Goal: Task Accomplishment & Management: Complete application form

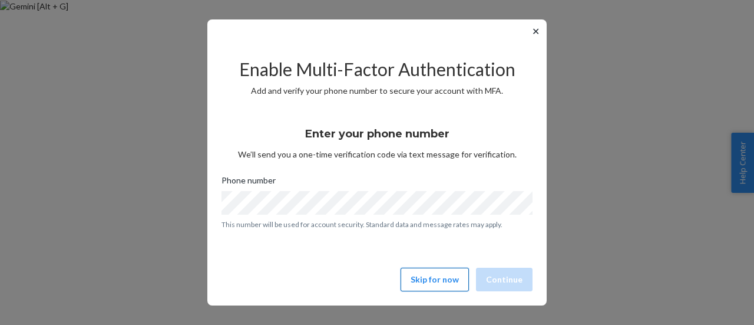
click at [441, 284] on button "Skip for now" at bounding box center [435, 280] width 68 height 24
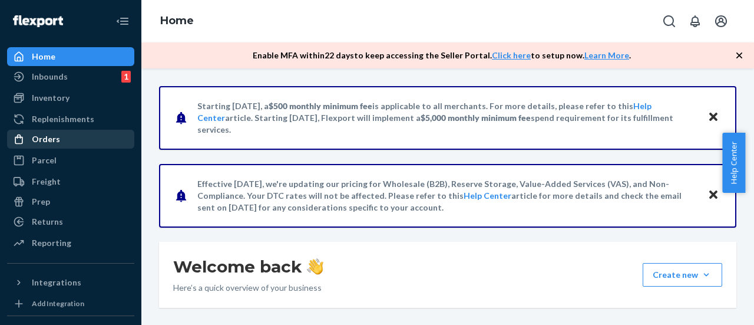
click at [64, 136] on div "Orders" at bounding box center [70, 139] width 125 height 17
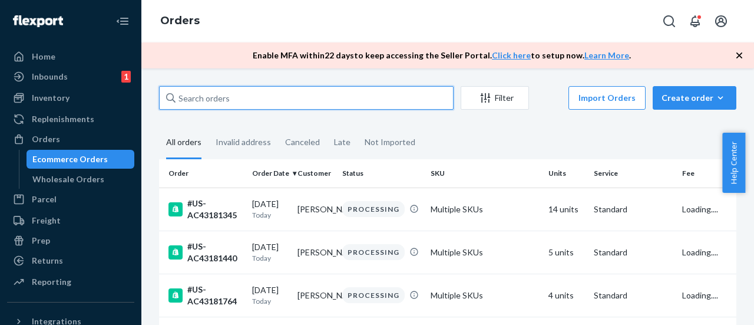
click at [239, 100] on input "text" at bounding box center [306, 98] width 295 height 24
paste input "#US-AC43180086"
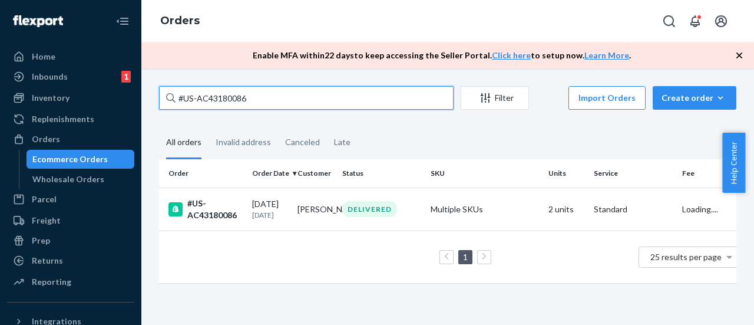
type input "#US-AC43180086"
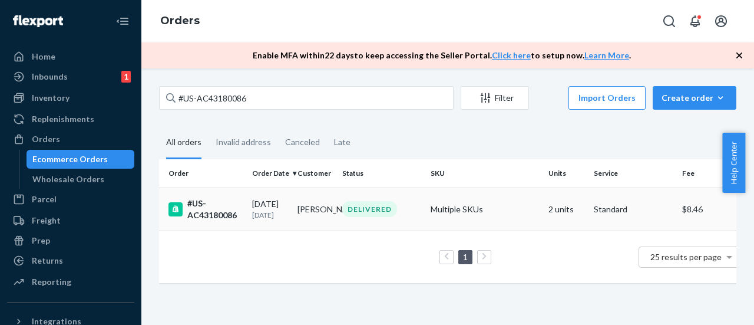
click at [230, 216] on div "#US-AC43180086" at bounding box center [206, 209] width 74 height 24
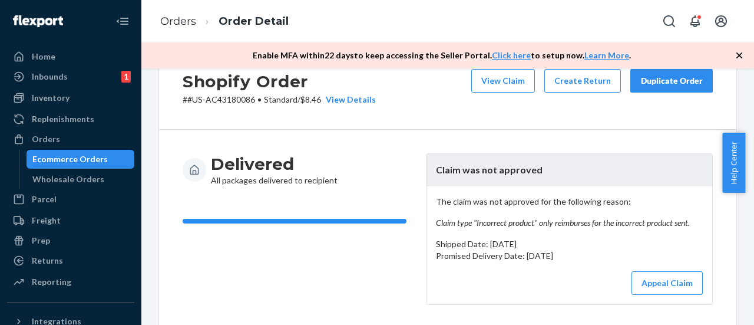
scroll to position [59, 0]
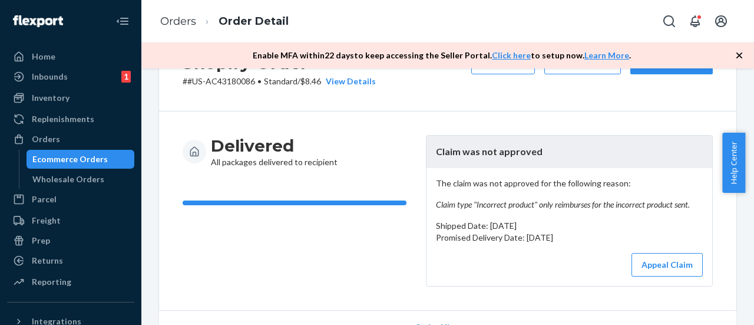
click at [607, 204] on em "Claim type "Incorrect product" only reimburses for the incorrect product sent." at bounding box center [569, 205] width 267 height 12
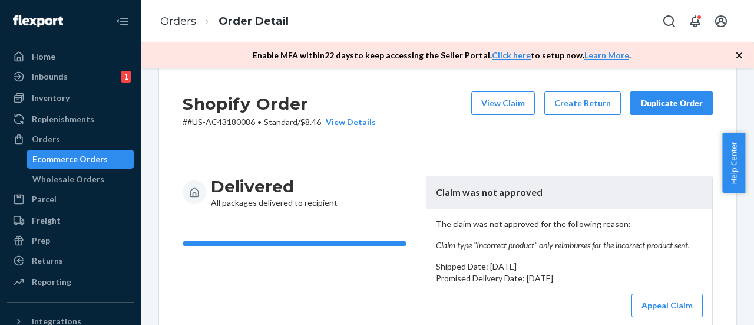
scroll to position [0, 0]
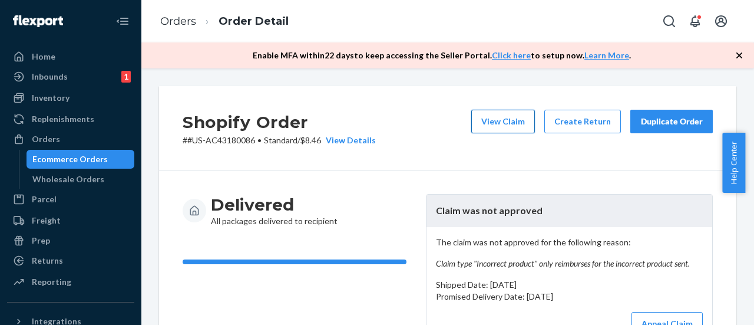
click at [497, 128] on button "View Claim" at bounding box center [503, 122] width 64 height 24
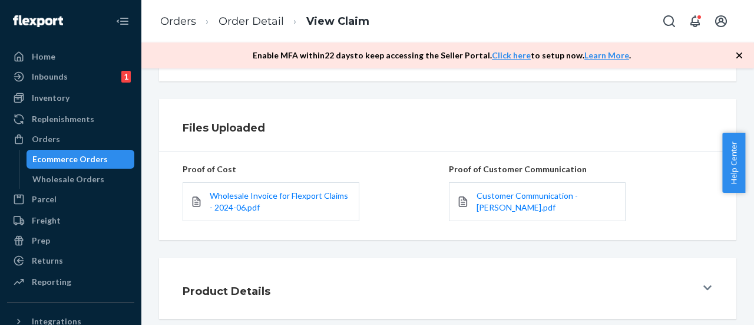
scroll to position [288, 0]
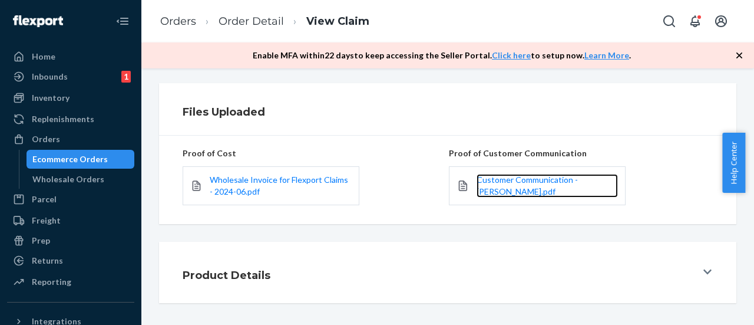
click at [497, 184] on link "Customer Communication - [PERSON_NAME].pdf" at bounding box center [547, 186] width 141 height 24
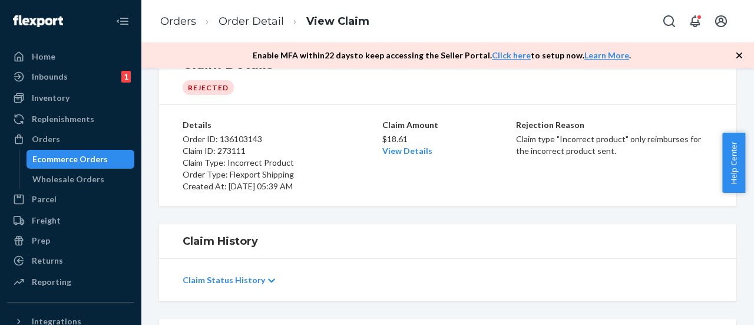
scroll to position [0, 0]
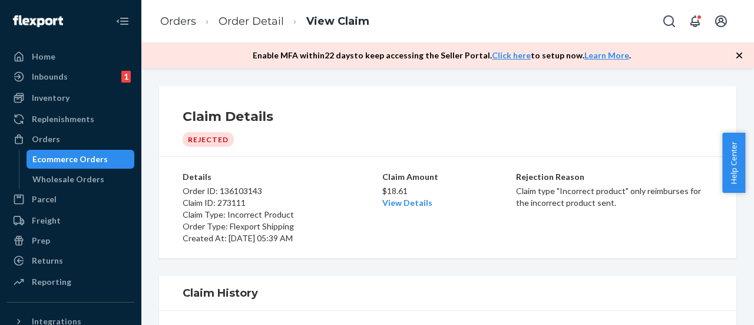
click at [561, 193] on p "Claim type "Incorrect product" only reimburses for the incorrect product sent." at bounding box center [614, 197] width 197 height 24
click at [618, 202] on p "Claim type "Incorrect product" only reimburses for the incorrect product sent." at bounding box center [614, 197] width 197 height 24
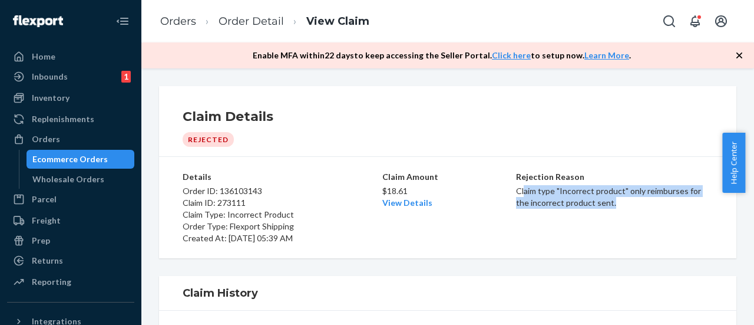
drag, startPoint x: 618, startPoint y: 202, endPoint x: 517, endPoint y: 192, distance: 100.7
click at [517, 192] on p "Claim type "Incorrect product" only reimburses for the incorrect product sent." at bounding box center [614, 197] width 197 height 24
click at [554, 187] on p "Claim type "Incorrect product" only reimburses for the incorrect product sent." at bounding box center [614, 197] width 197 height 24
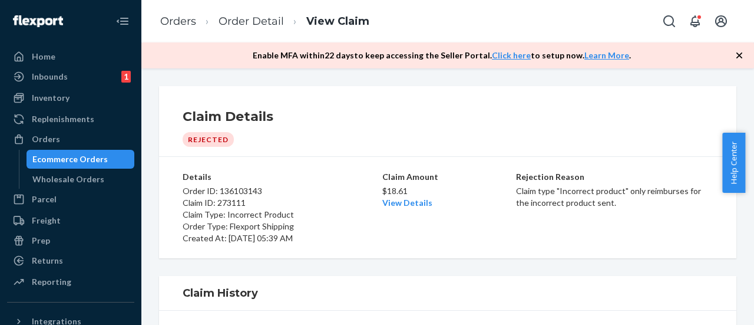
scroll to position [59, 0]
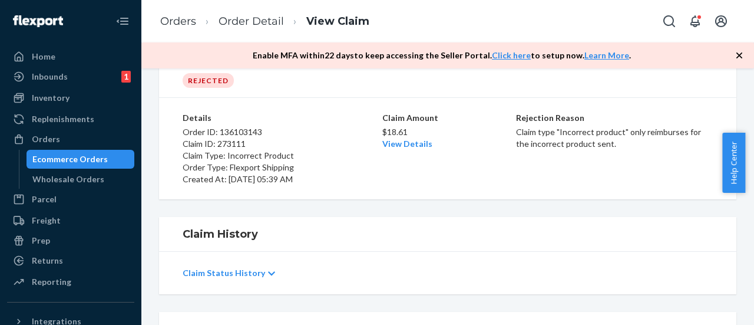
click at [586, 147] on p "Claim type "Incorrect product" only reimburses for the incorrect product sent." at bounding box center [614, 138] width 197 height 24
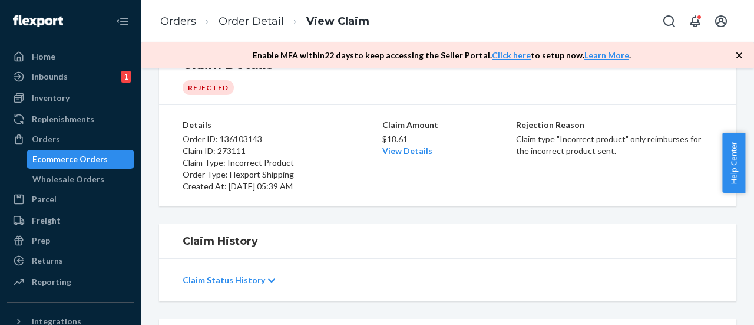
scroll to position [288, 0]
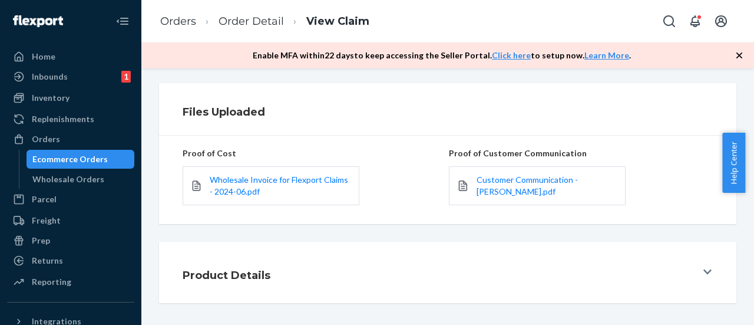
drag, startPoint x: 222, startPoint y: 181, endPoint x: 281, endPoint y: 235, distance: 80.1
click at [281, 235] on div "Claim Details Rejected Details Order ID: 136103143 Claim ID: 273111 Claim Type:…" at bounding box center [447, 196] width 613 height 256
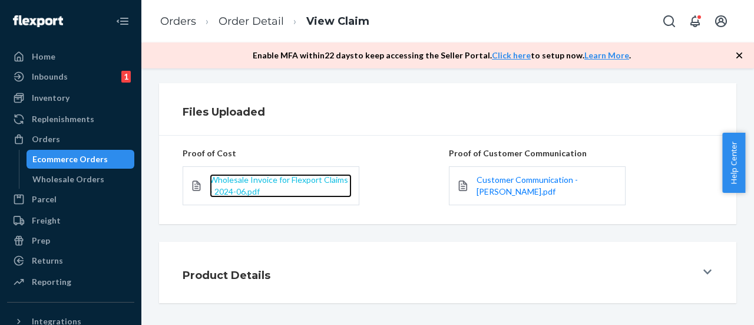
click at [239, 182] on span "Wholesale Invoice for Flexport Claims - 2024-06.pdf" at bounding box center [279, 185] width 138 height 22
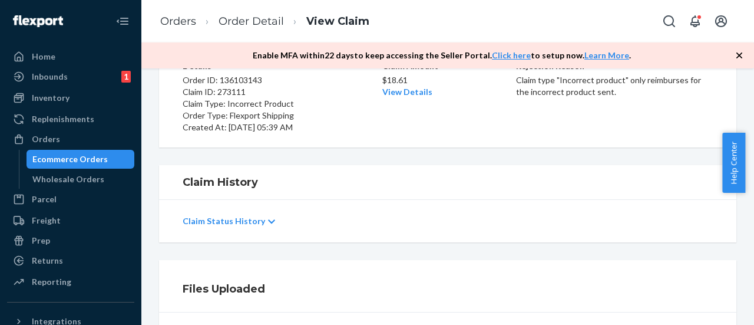
scroll to position [0, 0]
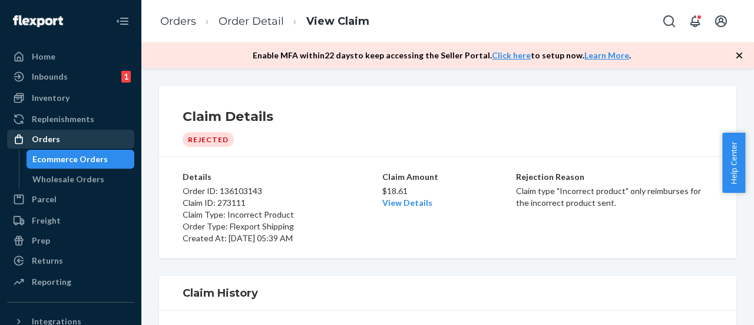
click at [57, 146] on div "Orders" at bounding box center [70, 139] width 125 height 17
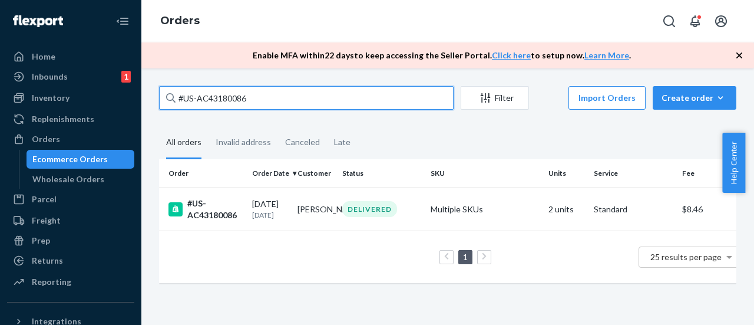
drag, startPoint x: 248, startPoint y: 104, endPoint x: 162, endPoint y: 104, distance: 85.5
click at [162, 104] on input "#US-AC43180086" at bounding box center [306, 98] width 295 height 24
paste input "4"
type input "#US-AC43180084"
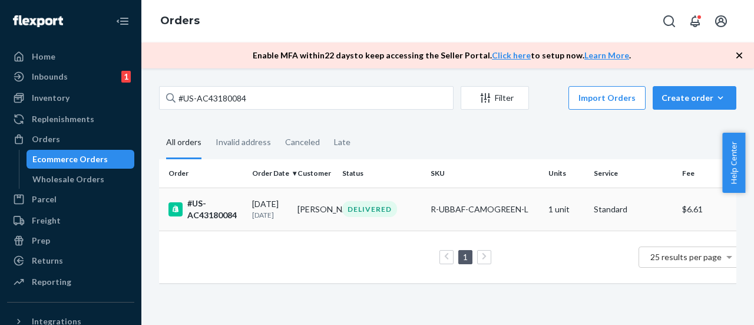
click at [219, 219] on div "#US-AC43180084" at bounding box center [206, 209] width 74 height 24
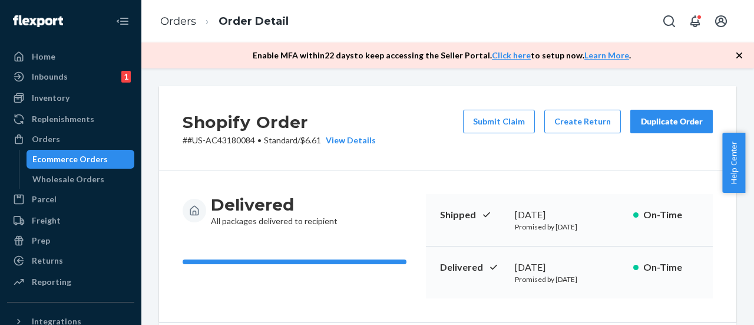
click at [483, 125] on button "Submit Claim" at bounding box center [499, 122] width 72 height 24
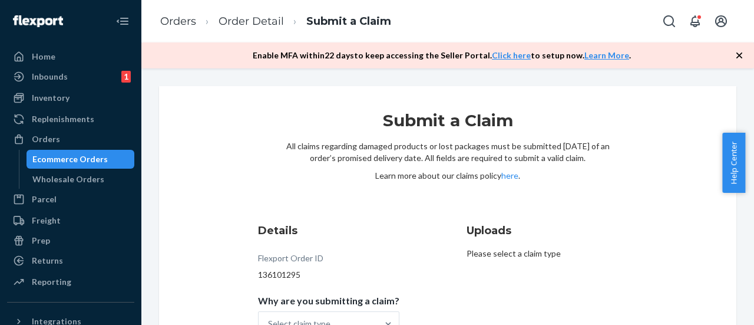
scroll to position [77, 0]
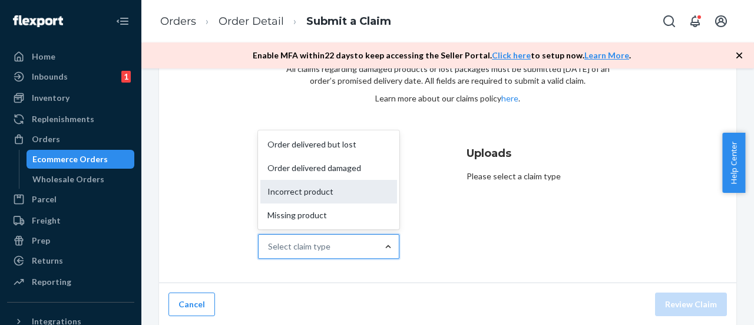
click at [304, 191] on div "Incorrect product" at bounding box center [328, 192] width 137 height 24
click at [269, 240] on input "Why are you submitting a claim? option Incorrect product focused, 3 of 4. 4 res…" at bounding box center [268, 246] width 1 height 12
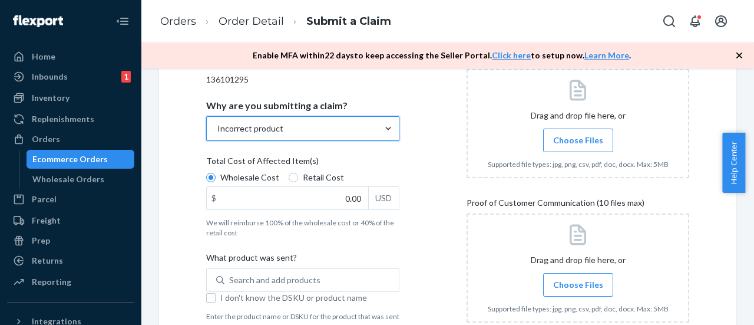
scroll to position [254, 0]
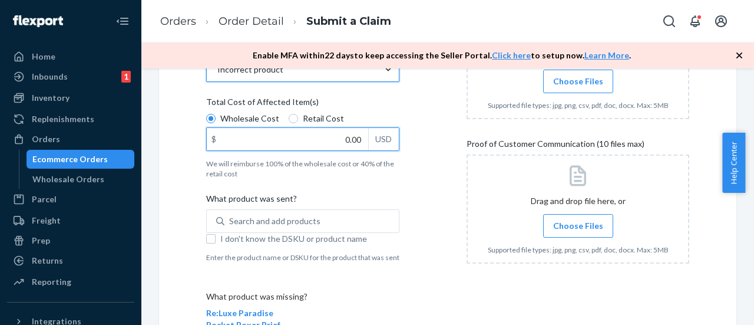
click at [279, 141] on input "0.00" at bounding box center [287, 139] width 161 height 22
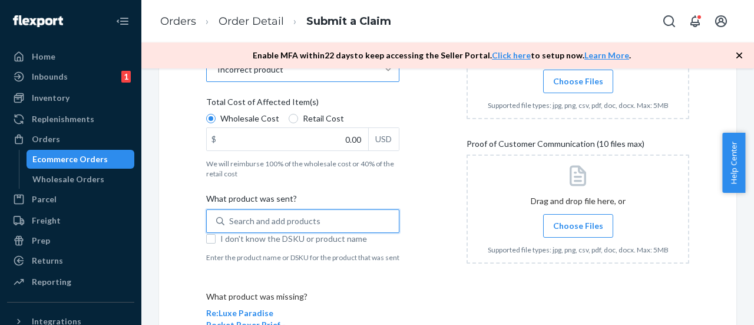
click at [289, 218] on div "Search and add products" at bounding box center [274, 221] width 91 height 12
click at [230, 218] on input "0 results available. Use Up and Down to choose options, press Enter to select t…" at bounding box center [229, 221] width 1 height 12
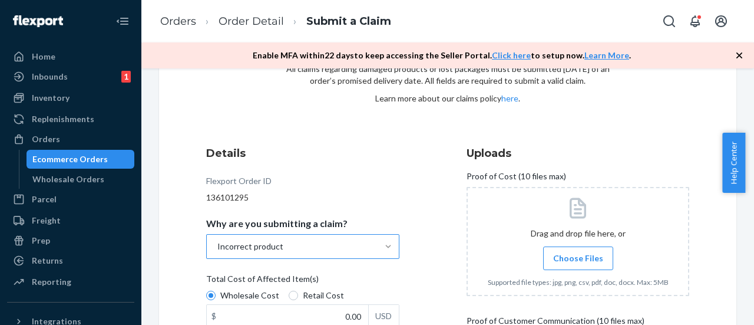
scroll to position [0, 0]
